Goal: Information Seeking & Learning: Compare options

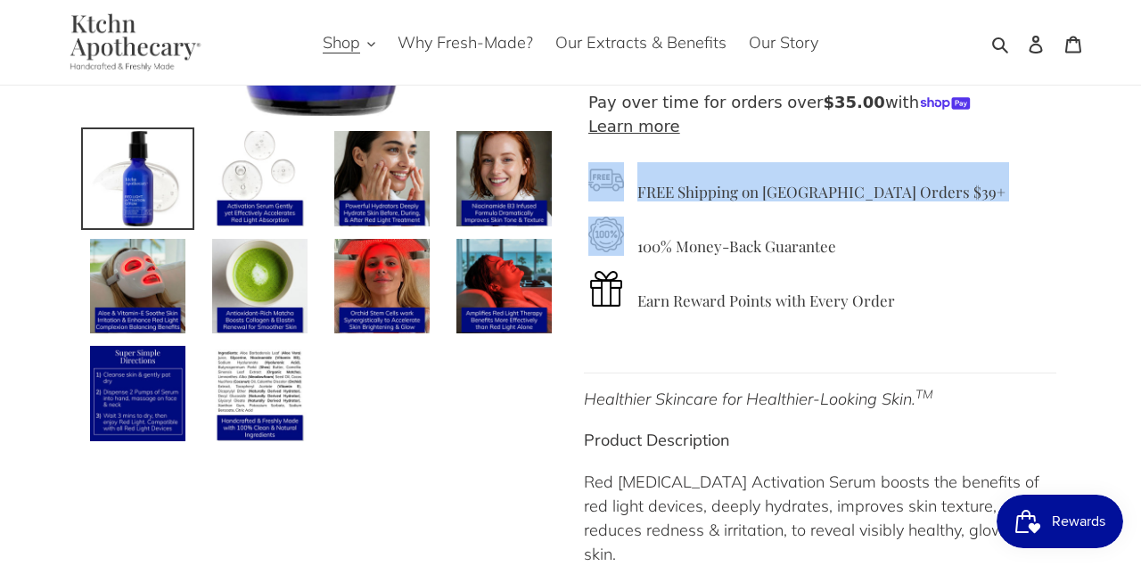
click at [690, 186] on h4 "FREE Shipping on [GEOGRAPHIC_DATA] Orders $39+" at bounding box center [820, 181] width 464 height 38
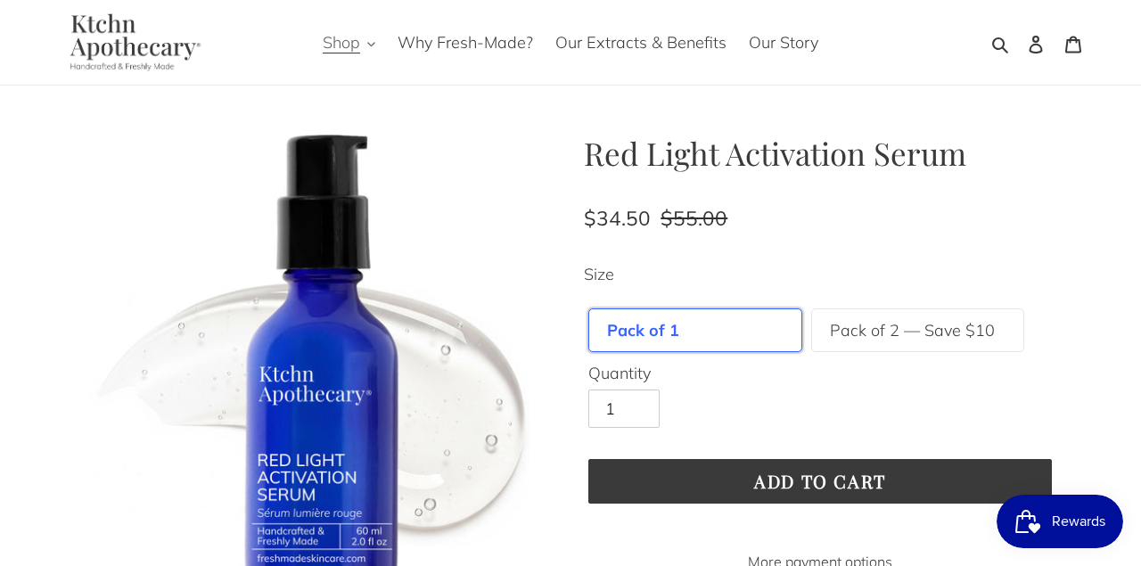
click at [348, 45] on span "Shop" at bounding box center [341, 42] width 37 height 21
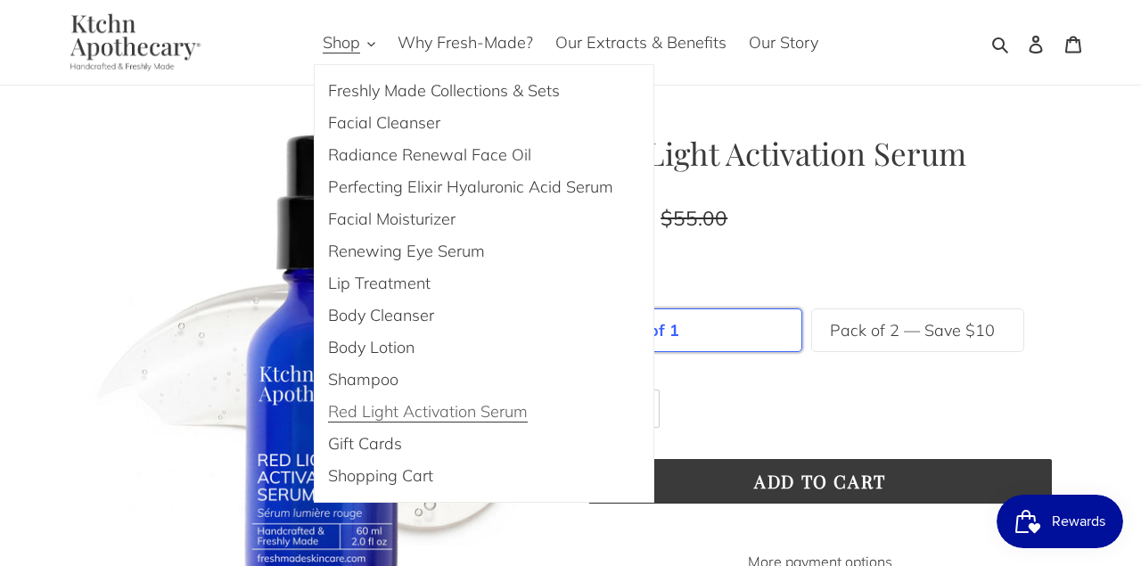
click at [455, 413] on span "Red Light Activation Serum" at bounding box center [428, 411] width 200 height 21
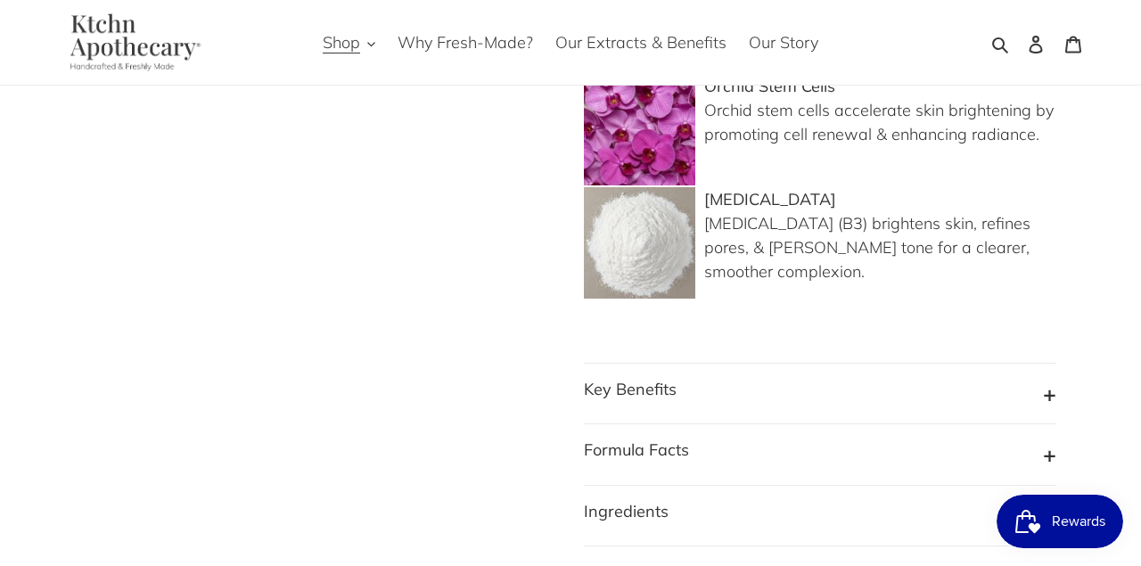
scroll to position [662, 0]
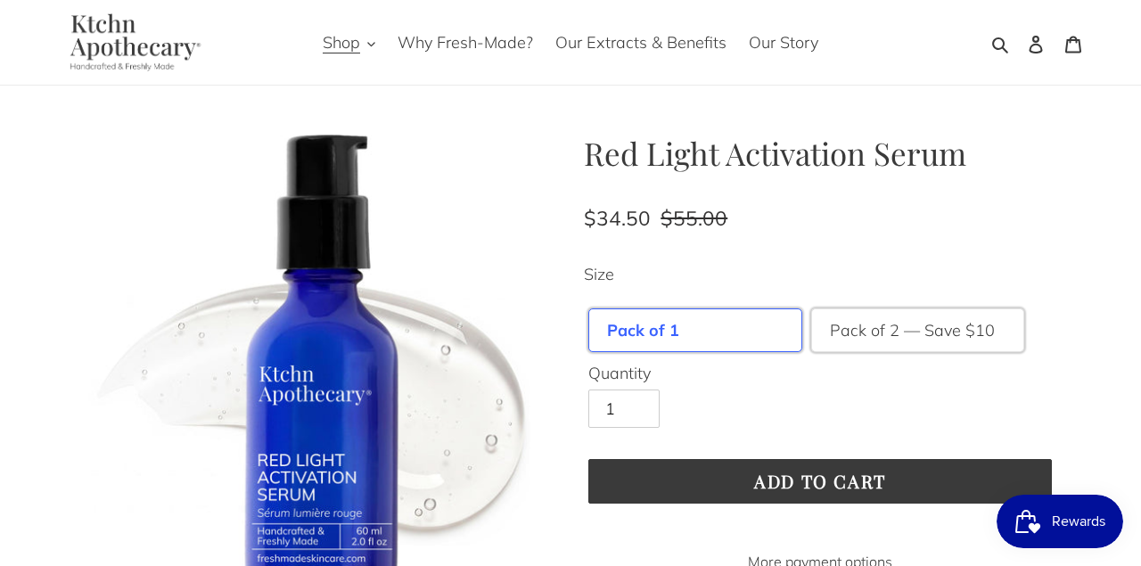
click at [939, 314] on div "Pack of 2 — Save $10" at bounding box center [918, 330] width 214 height 44
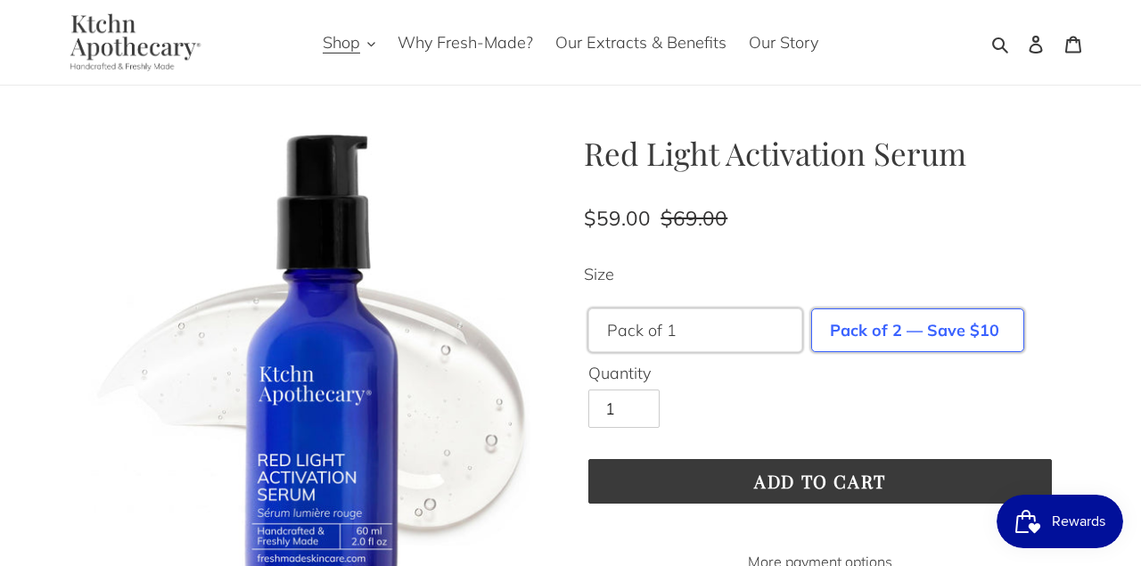
click at [725, 321] on div "Pack of 1" at bounding box center [695, 330] width 214 height 44
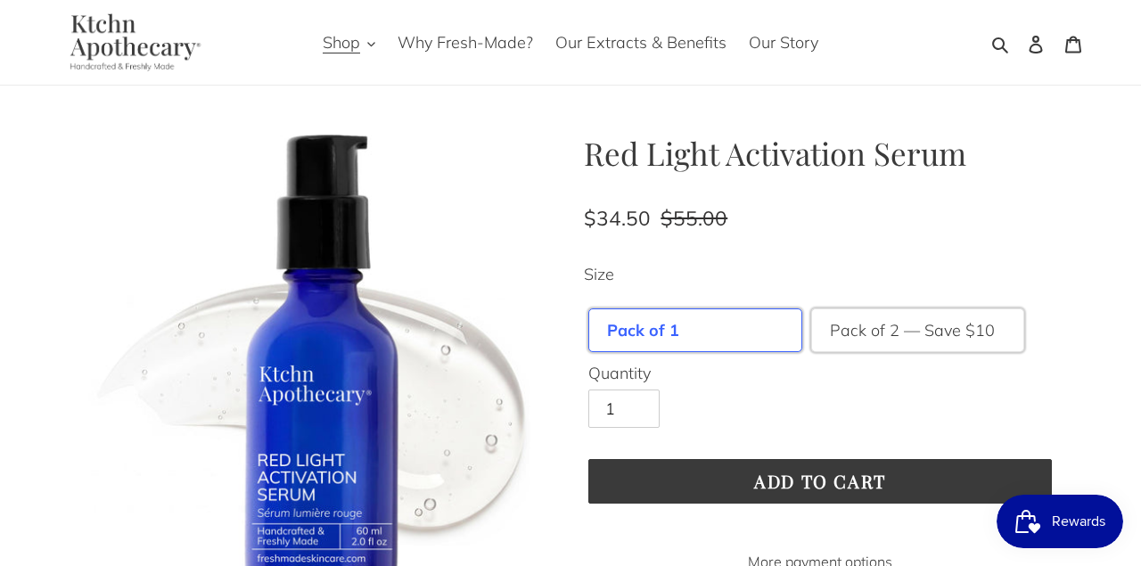
click at [875, 335] on label "Pack of 2 — Save $10" at bounding box center [912, 330] width 165 height 24
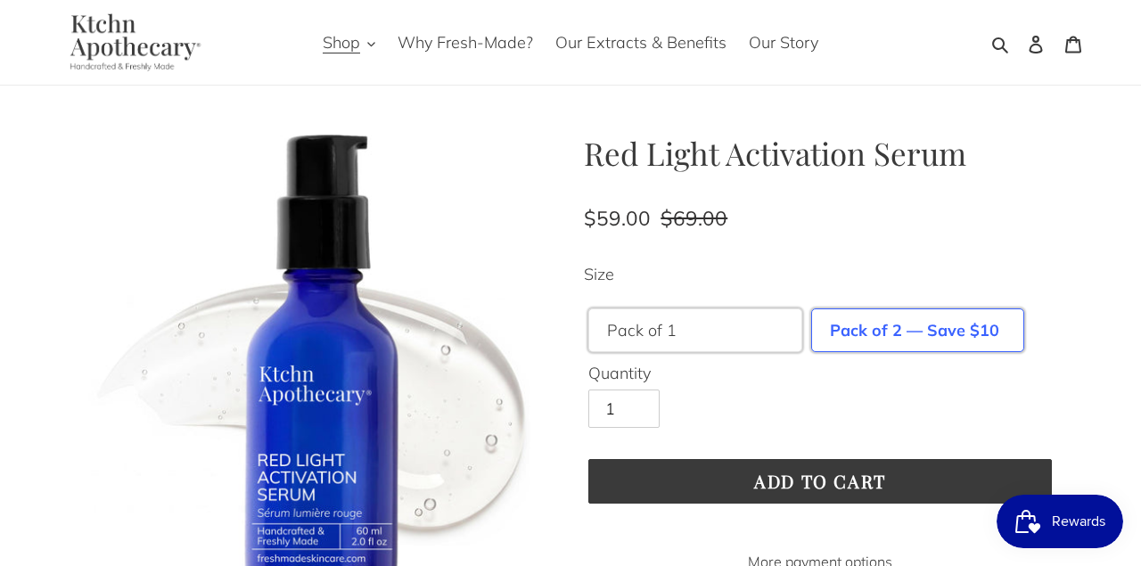
click at [778, 334] on div "Pack of 1" at bounding box center [695, 330] width 214 height 44
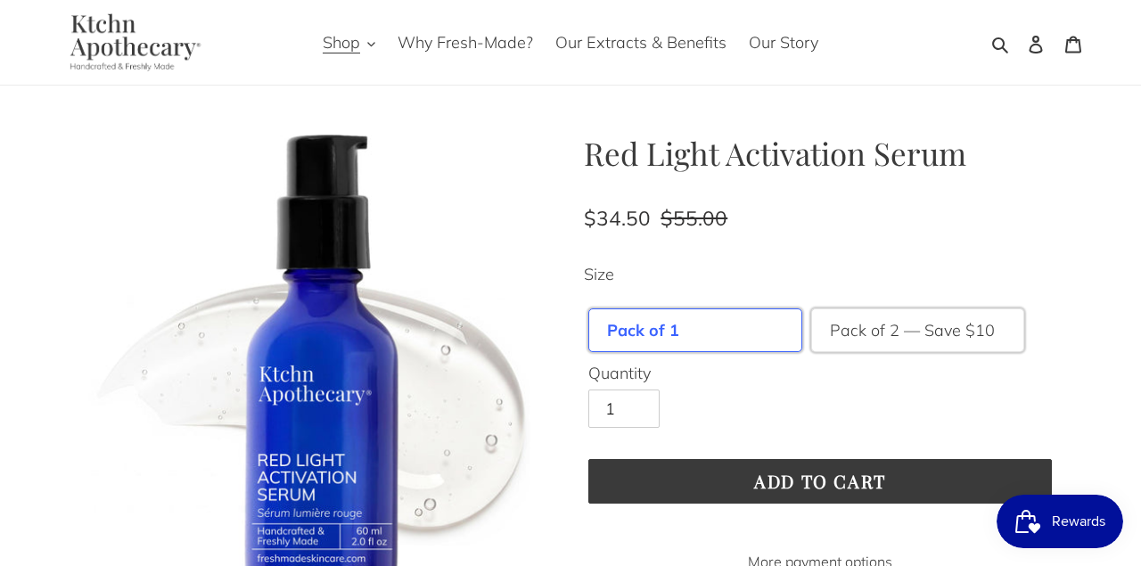
click at [951, 318] on label "Pack of 2 — Save $10" at bounding box center [912, 330] width 165 height 24
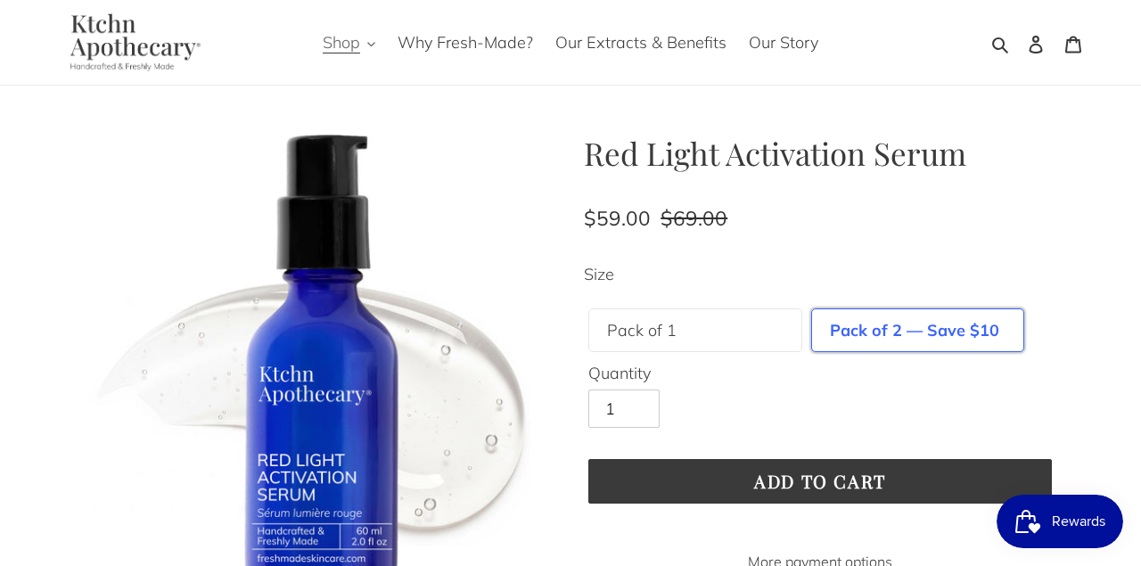
click at [374, 48] on icon "button" at bounding box center [371, 44] width 8 height 8
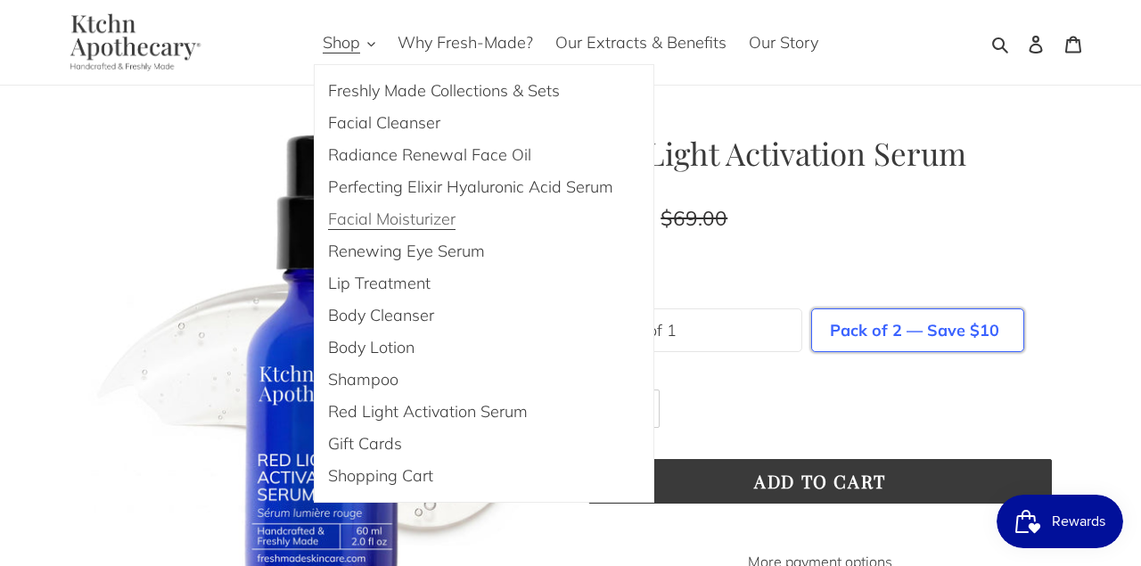
click at [416, 215] on span "Facial Moisturizer" at bounding box center [391, 219] width 127 height 21
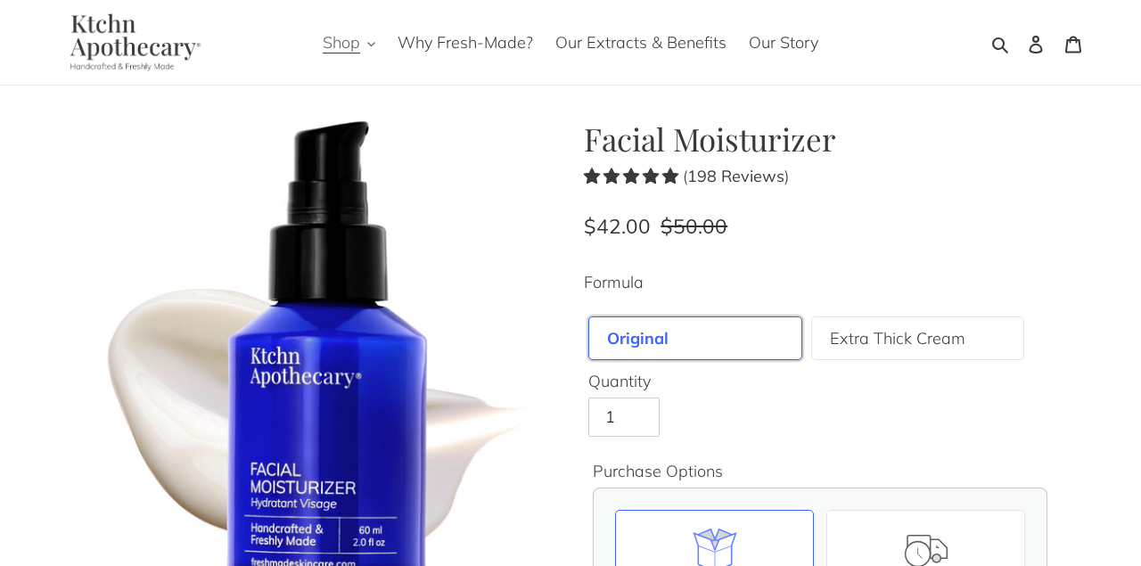
click at [356, 43] on span "Shop" at bounding box center [341, 42] width 37 height 21
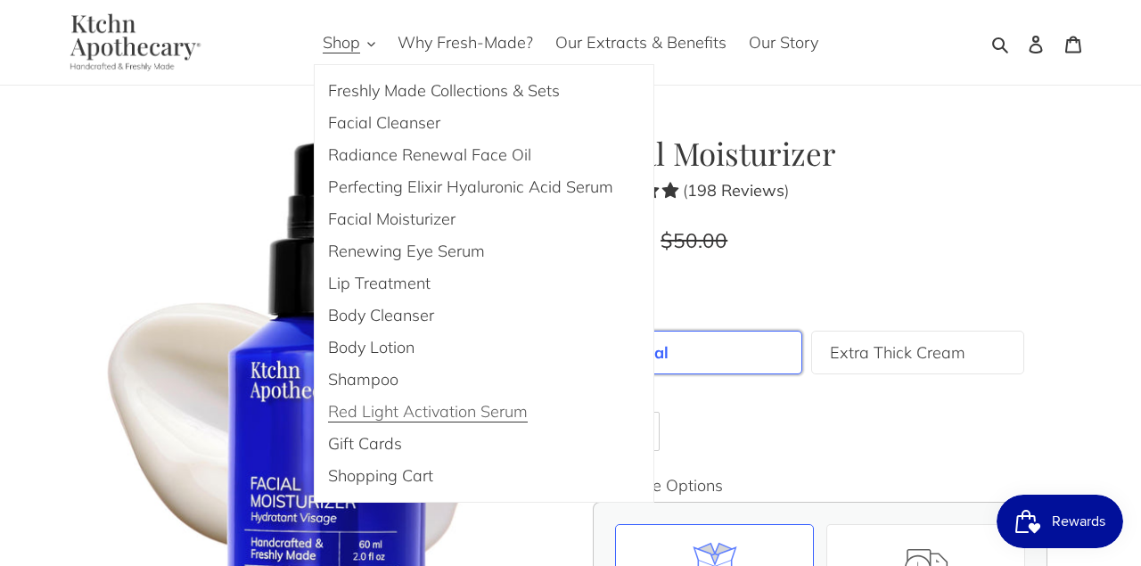
click at [403, 420] on span "Red Light Activation Serum" at bounding box center [428, 411] width 200 height 21
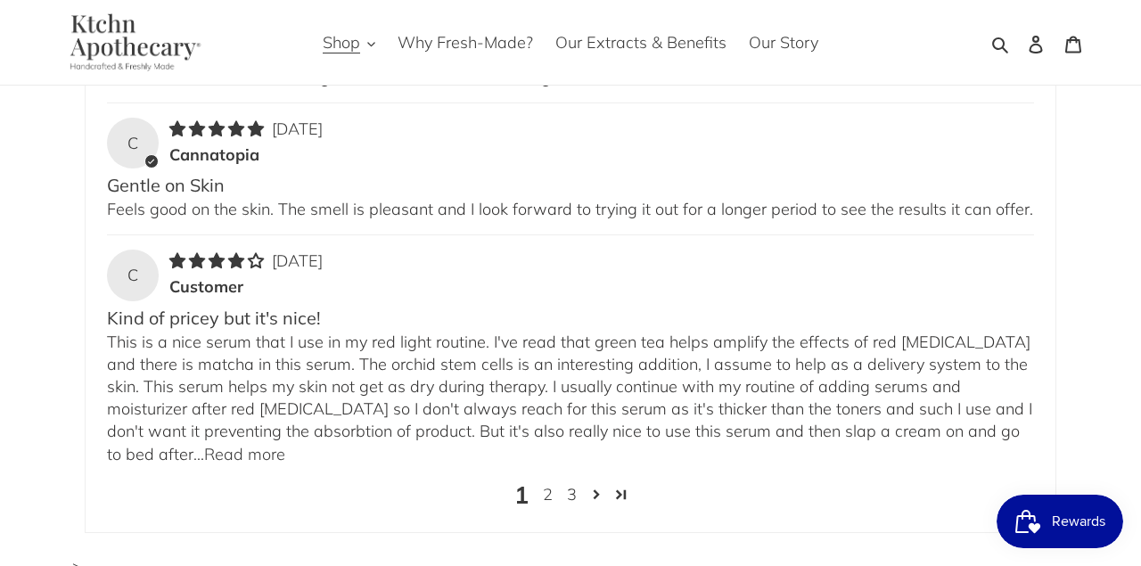
scroll to position [3274, 0]
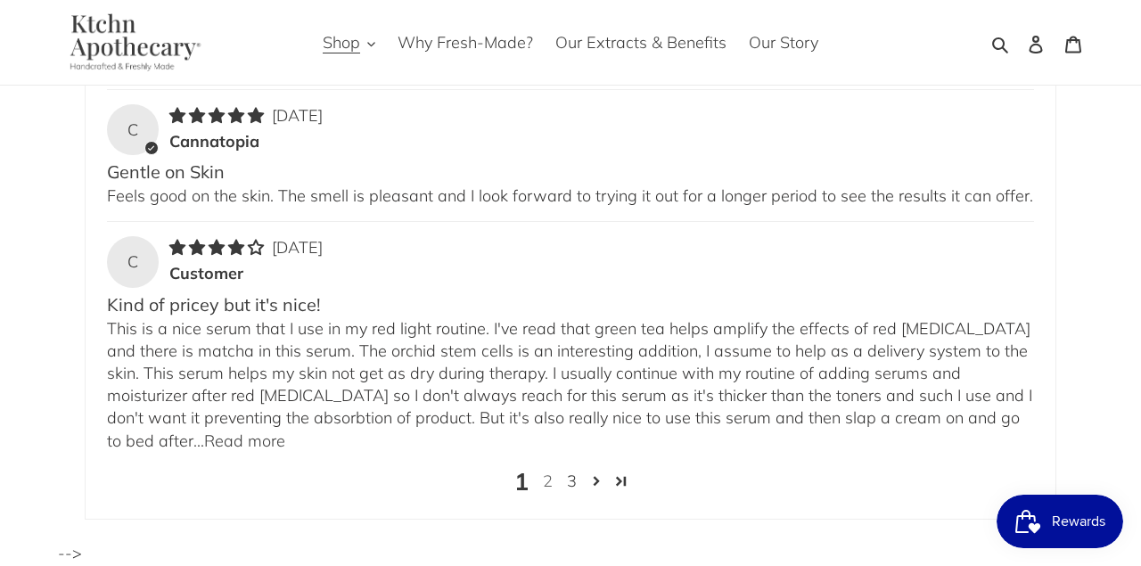
click at [549, 470] on link "2" at bounding box center [548, 481] width 24 height 23
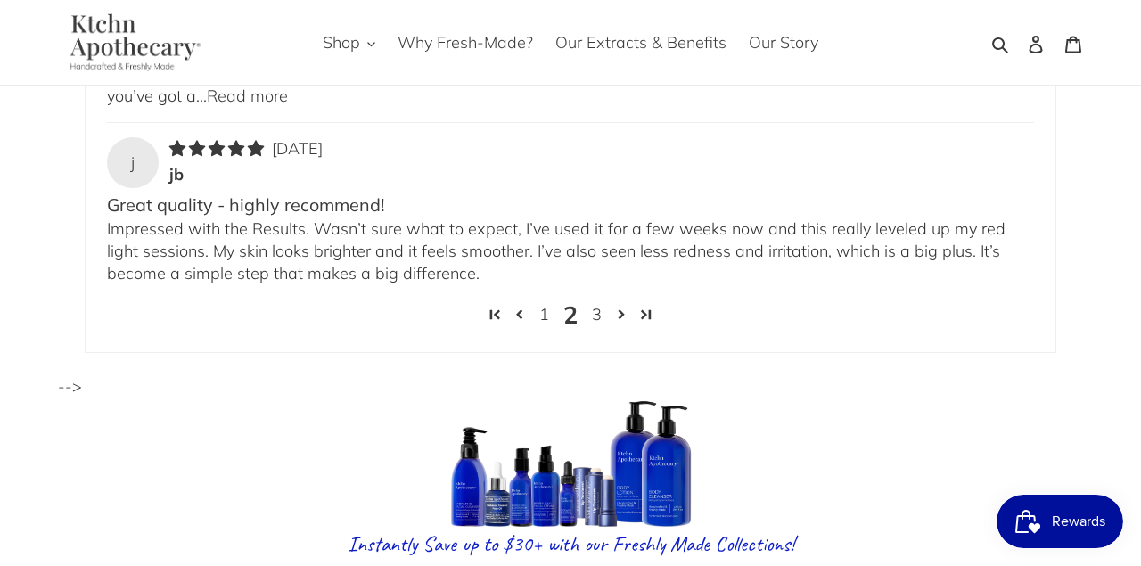
scroll to position [3564, 0]
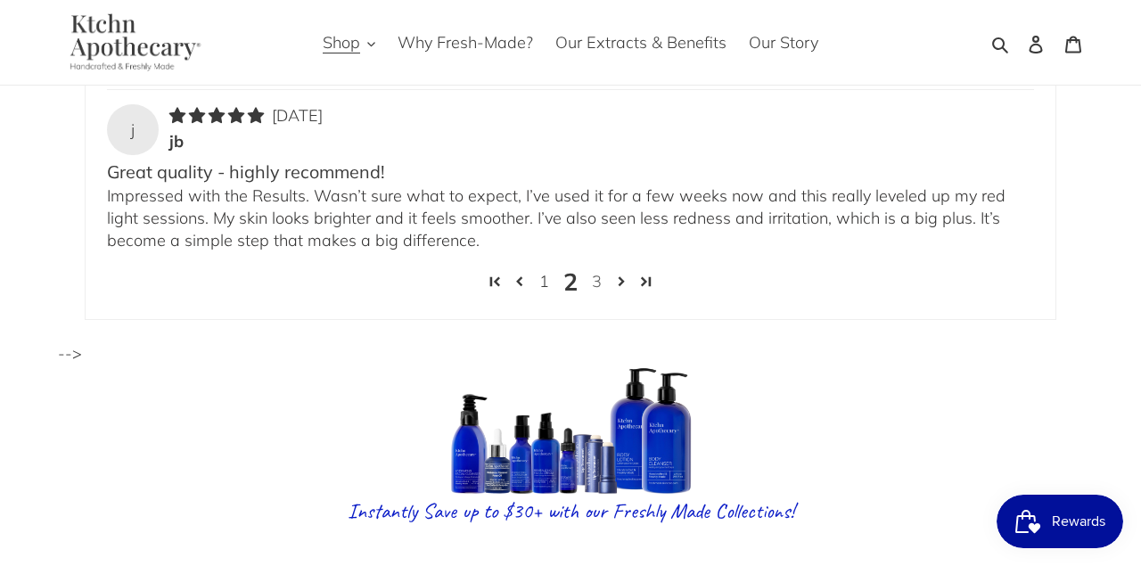
click at [595, 270] on link "3" at bounding box center [597, 281] width 24 height 23
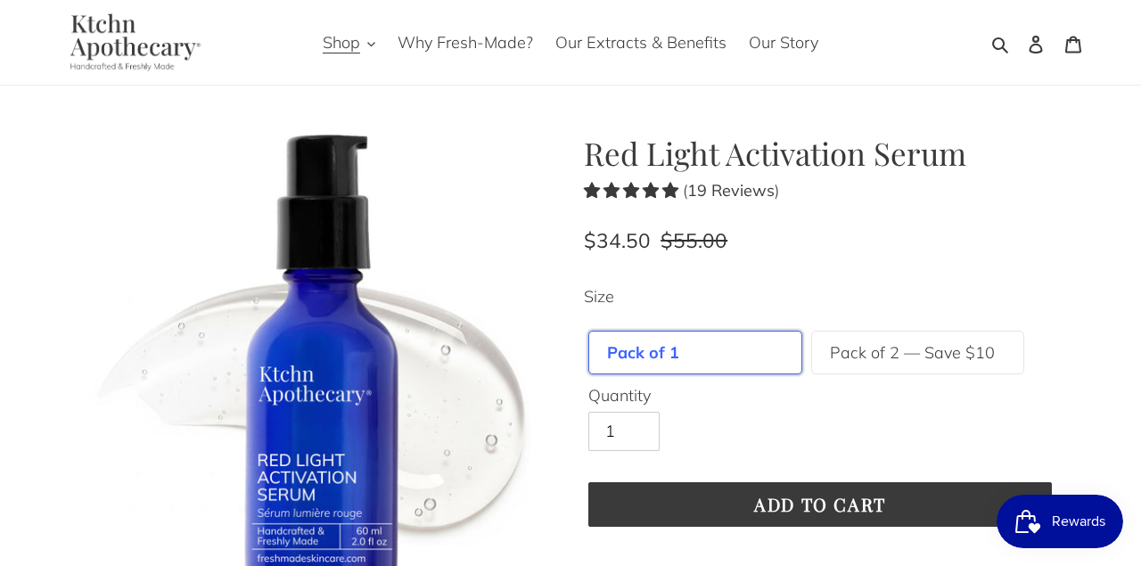
scroll to position [0, 0]
